Goal: Information Seeking & Learning: Learn about a topic

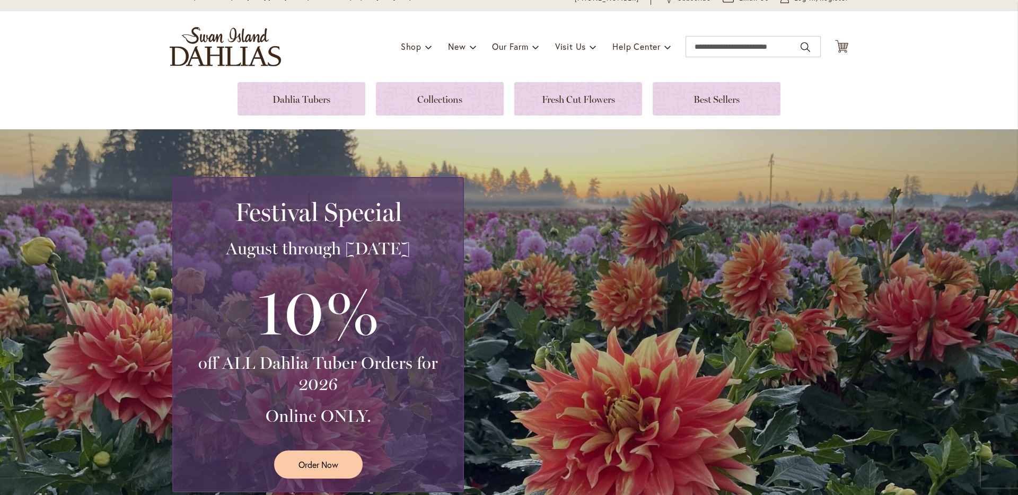
scroll to position [51, 0]
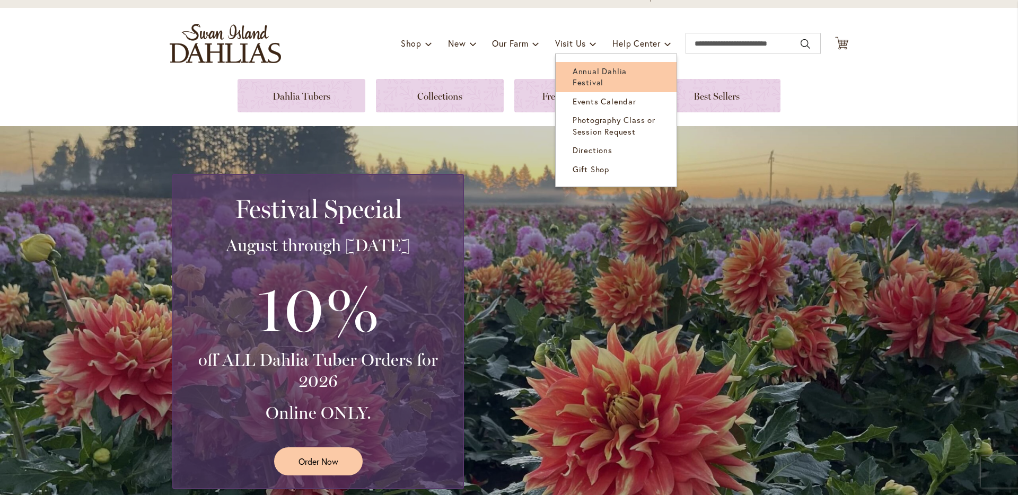
click at [580, 71] on span "Annual Dahlia Festival" at bounding box center [600, 77] width 54 height 22
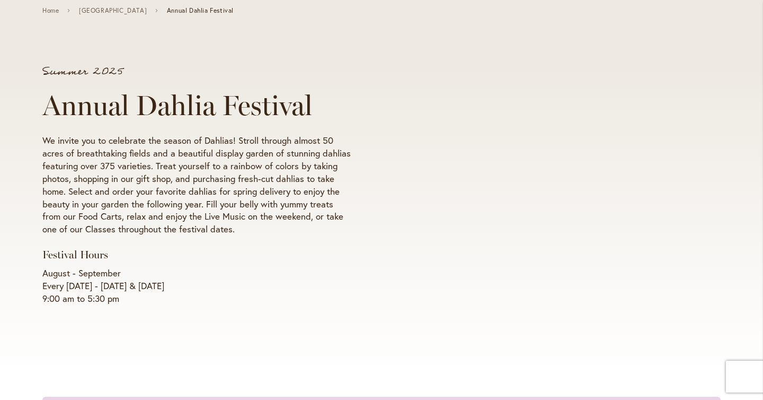
scroll to position [136, 0]
